Goal: Task Accomplishment & Management: Complete application form

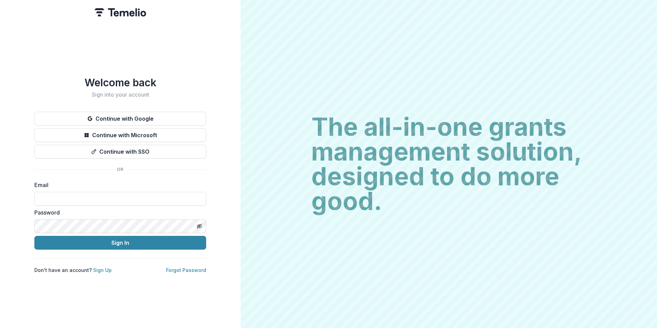
type input "**********"
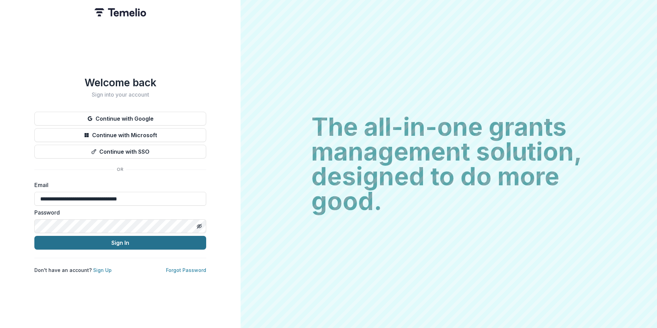
click at [156, 241] on button "Sign In" at bounding box center [120, 243] width 172 height 14
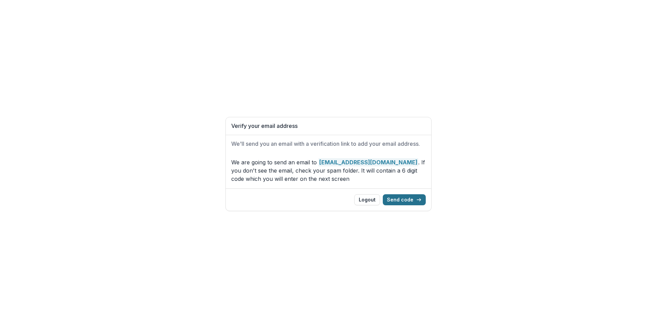
click at [396, 202] on button "Send code" at bounding box center [404, 199] width 43 height 11
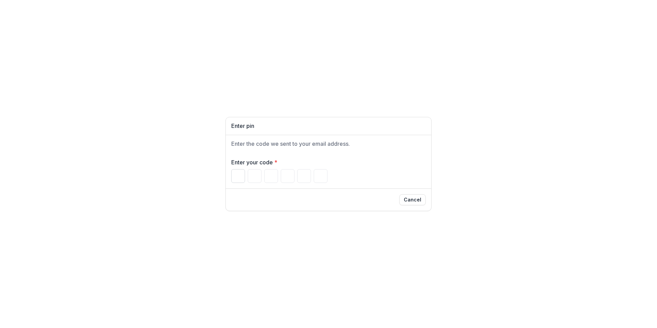
click at [231, 182] on input "Please enter your pin code" at bounding box center [238, 176] width 14 height 14
type input "*"
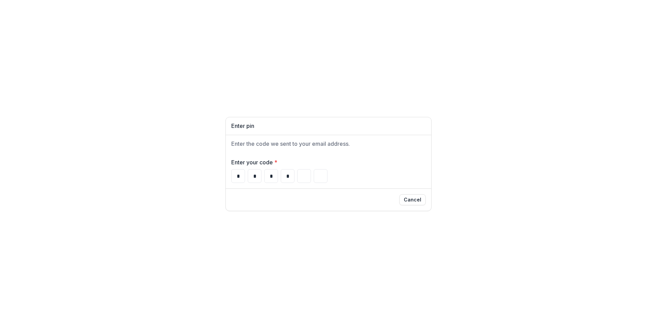
type input "*"
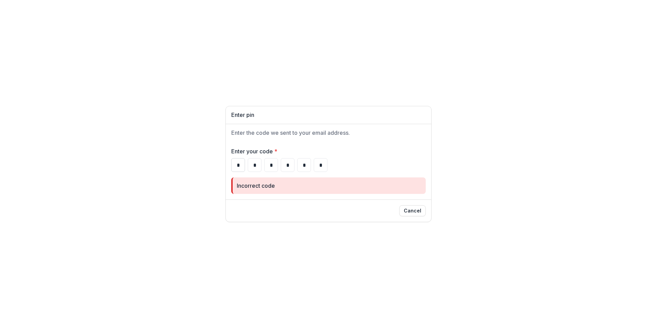
click at [241, 167] on input "*" at bounding box center [238, 165] width 14 height 14
drag, startPoint x: 241, startPoint y: 167, endPoint x: 225, endPoint y: 168, distance: 16.5
click at [226, 168] on div "Enter your code * * * * * * * Incorrect code" at bounding box center [328, 170] width 205 height 58
type input "*"
